Goal: Task Accomplishment & Management: Use online tool/utility

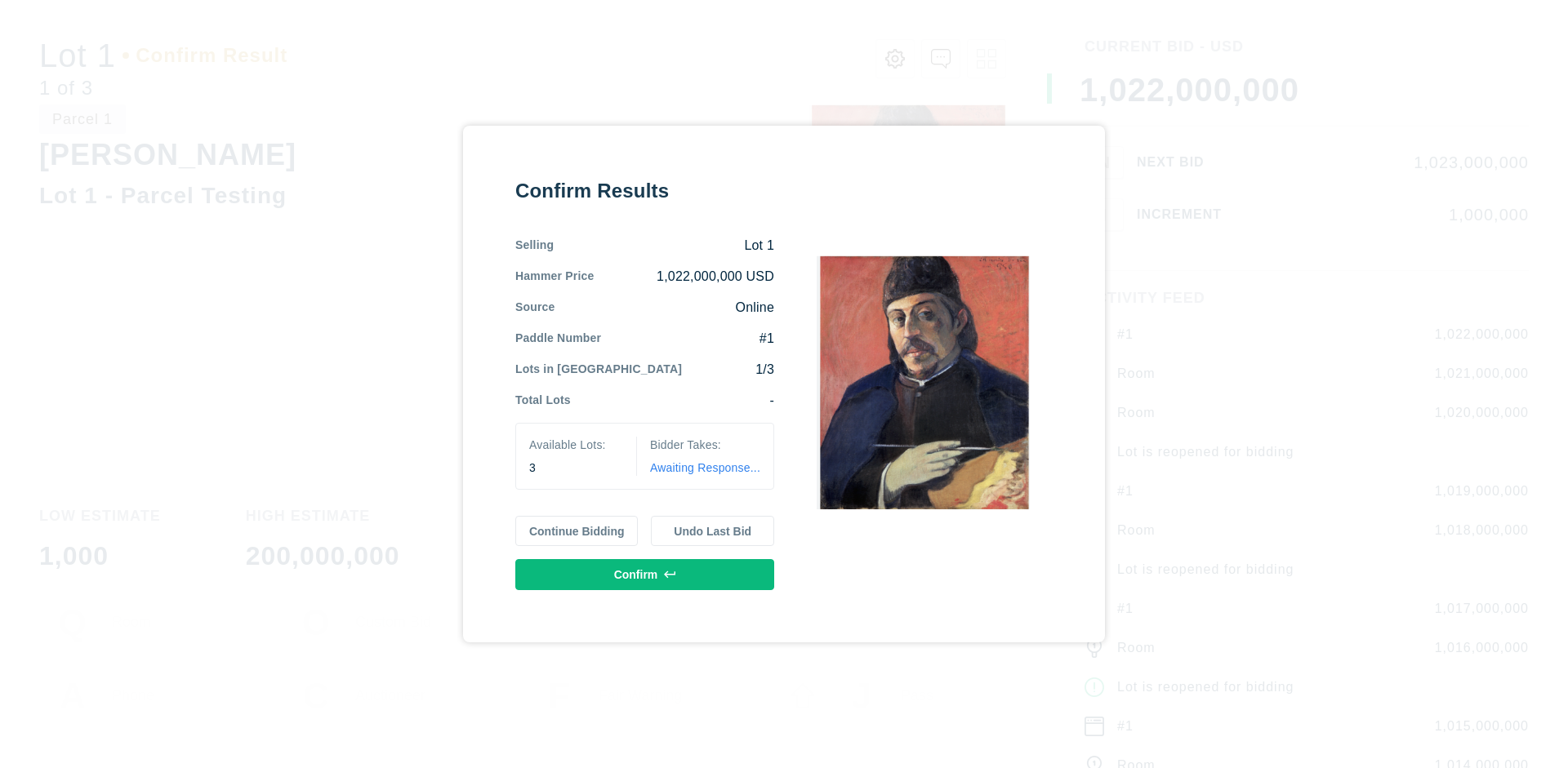
click at [577, 530] on button "Continue Bidding" at bounding box center [576, 531] width 123 height 31
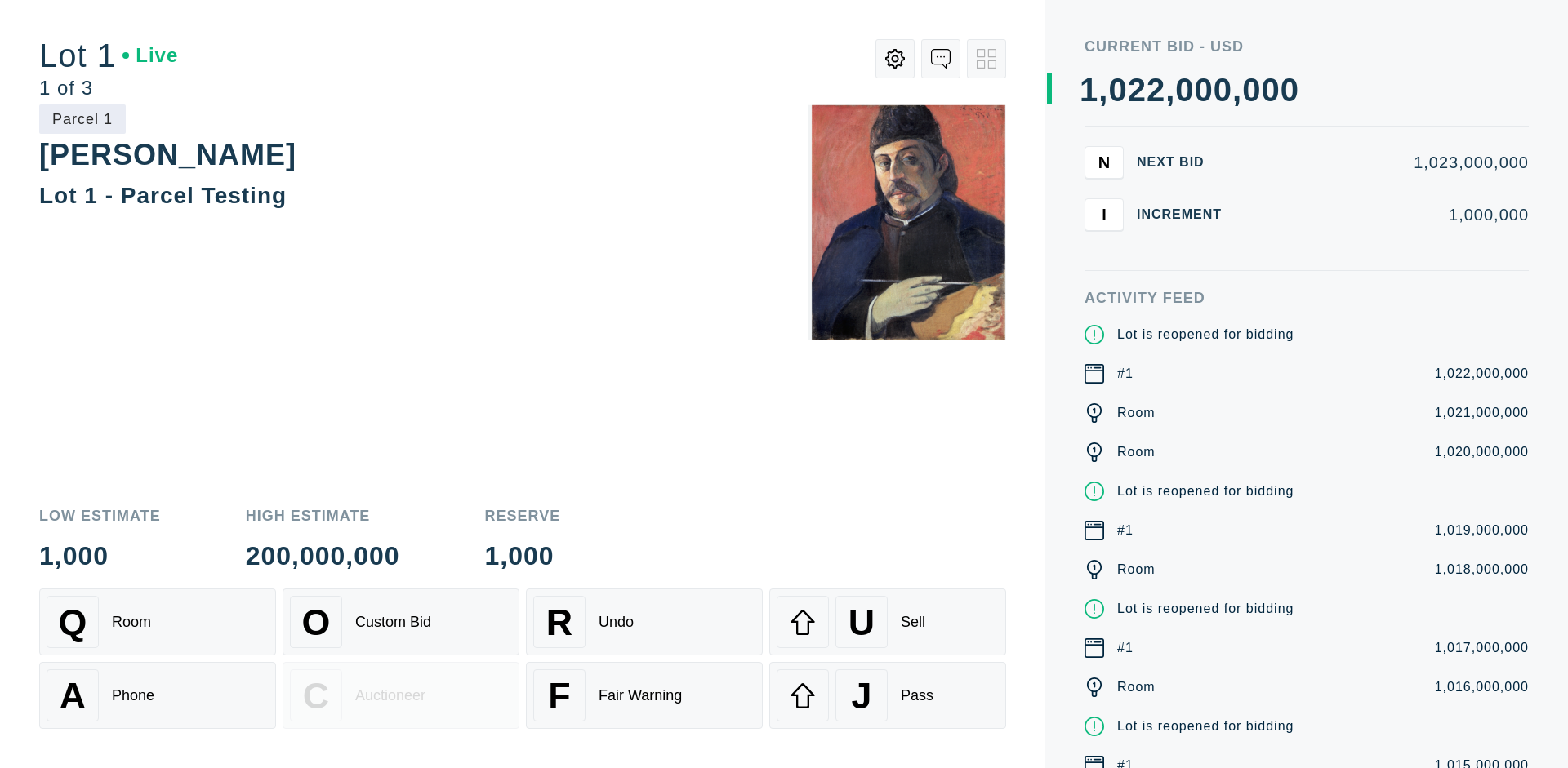
click at [158, 621] on div "Q Room" at bounding box center [157, 621] width 222 height 53
